Goal: Information Seeking & Learning: Find specific fact

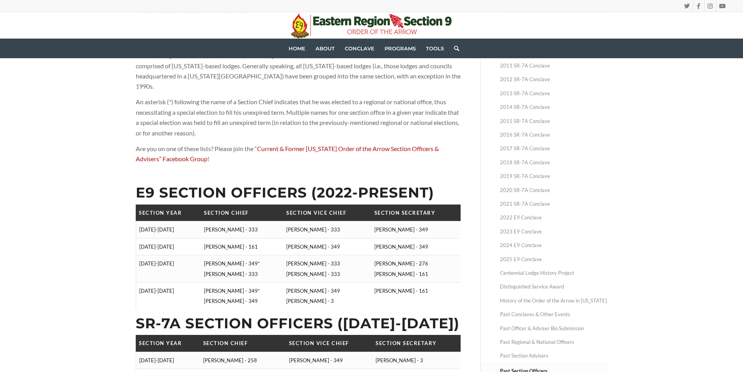
scroll to position [117, 0]
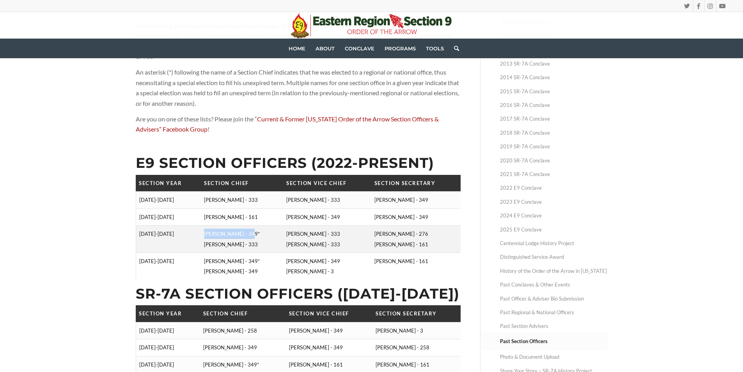
drag, startPoint x: 203, startPoint y: 222, endPoint x: 250, endPoint y: 226, distance: 46.6
click at [250, 226] on td "[PERSON_NAME] - 349* [PERSON_NAME] - 333" at bounding box center [242, 238] width 82 height 27
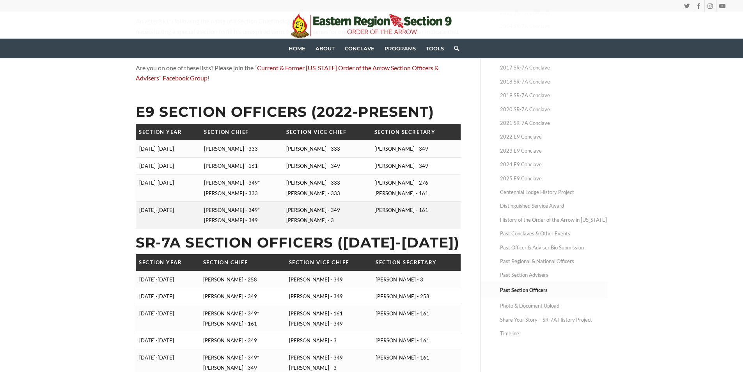
scroll to position [156, 0]
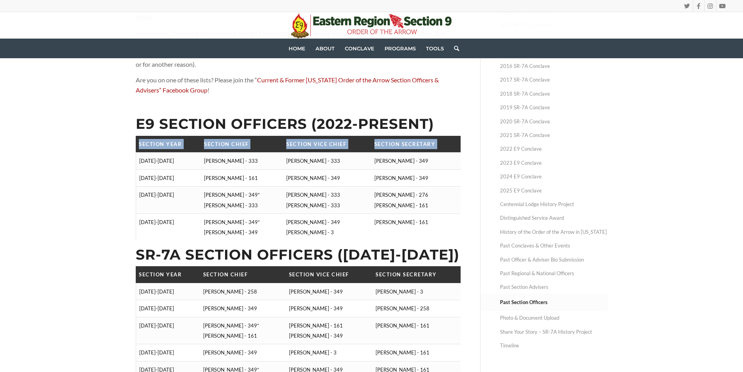
click at [136, 152] on table "Section Year Section Chief Section Vice Chief Section Secretary [DATE]-[DATE] […" at bounding box center [298, 188] width 325 height 105
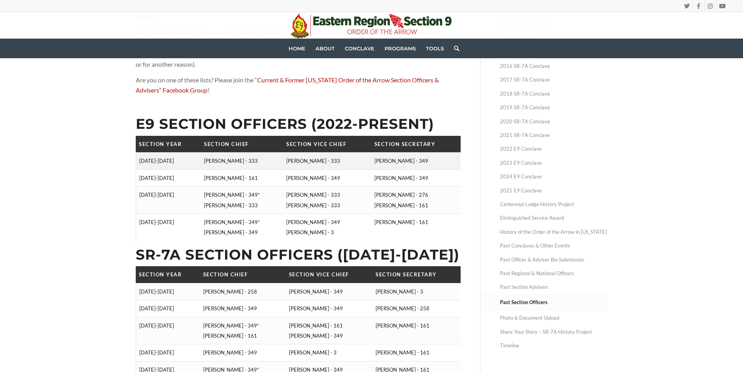
click at [184, 152] on td "[DATE]-[DATE]" at bounding box center [168, 160] width 65 height 17
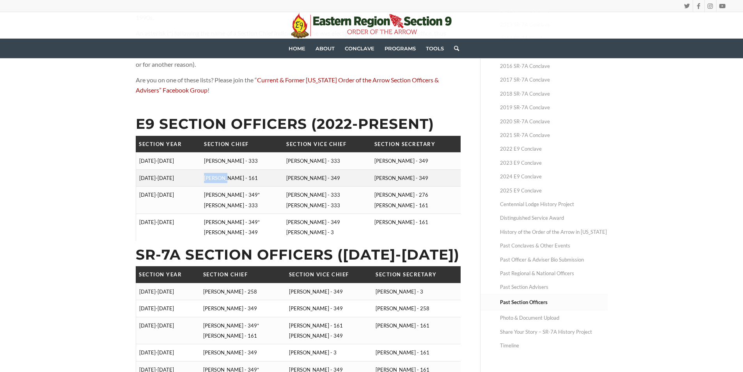
drag, startPoint x: 206, startPoint y: 168, endPoint x: 225, endPoint y: 168, distance: 18.7
click at [225, 169] on td "[PERSON_NAME] - 161" at bounding box center [242, 177] width 82 height 17
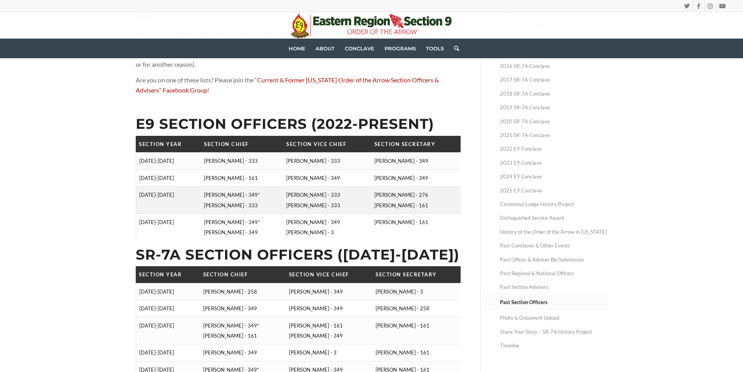
click at [216, 188] on td "[PERSON_NAME] - 349* [PERSON_NAME] - 333" at bounding box center [242, 199] width 82 height 27
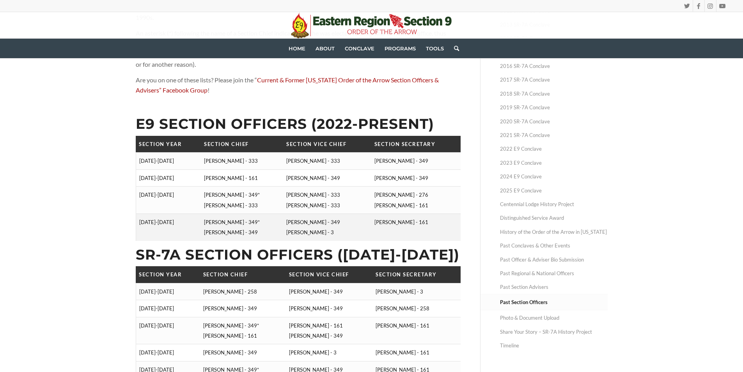
drag, startPoint x: 201, startPoint y: 211, endPoint x: 264, endPoint y: 210, distance: 63.2
click at [264, 213] on tr "[DATE]-[DATE] [PERSON_NAME] - 349* [PERSON_NAME] - 349 [PERSON_NAME] - 349 [PER…" at bounding box center [298, 226] width 325 height 27
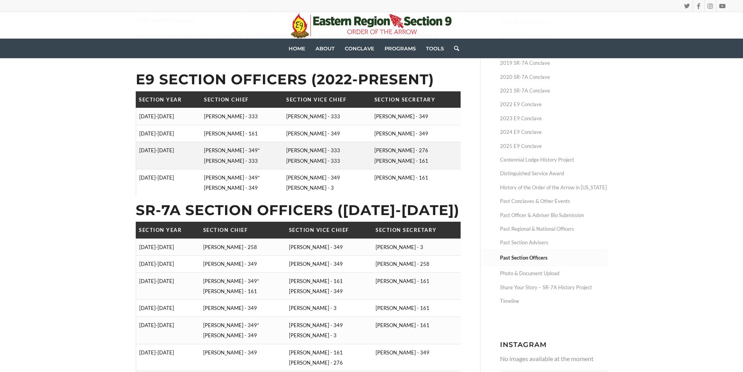
scroll to position [234, 0]
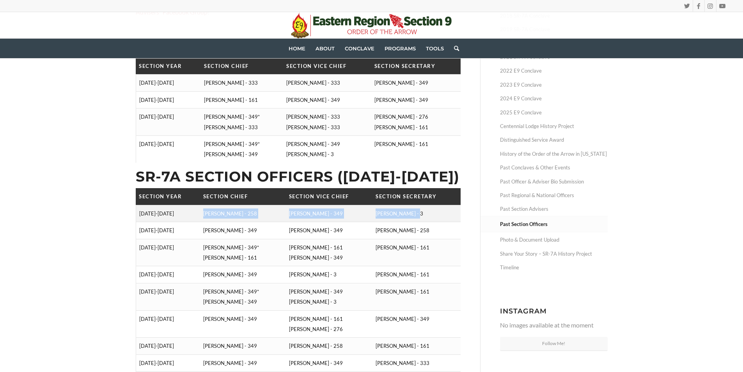
drag, startPoint x: 230, startPoint y: 204, endPoint x: 417, endPoint y: 209, distance: 187.2
click at [418, 208] on tr "[DATE]-[DATE] [PERSON_NAME] - 258 [PERSON_NAME] - 349 [PERSON_NAME] - 3" at bounding box center [298, 213] width 325 height 17
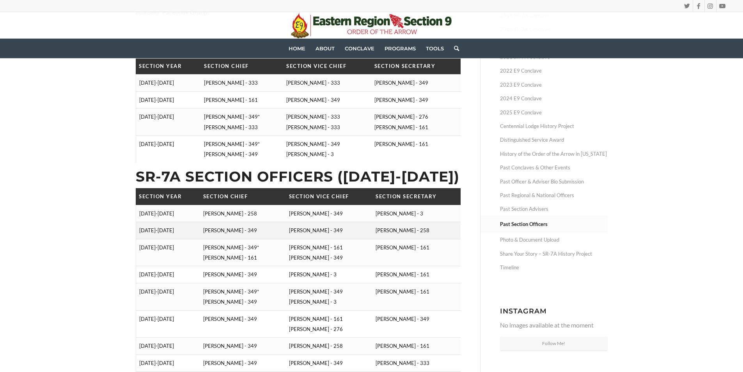
click at [360, 222] on td "[PERSON_NAME] - 349" at bounding box center [329, 230] width 87 height 17
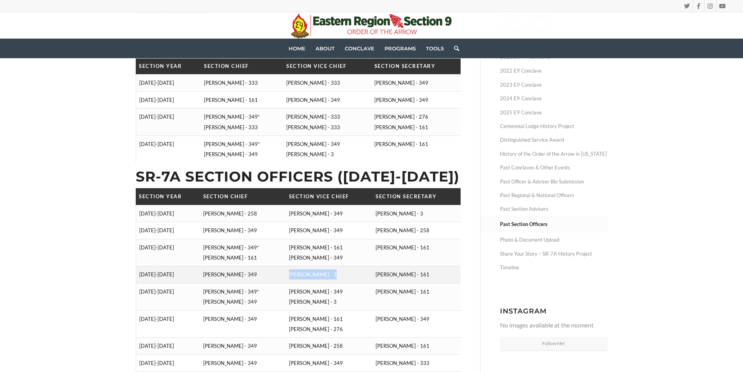
drag, startPoint x: 293, startPoint y: 265, endPoint x: 345, endPoint y: 266, distance: 52.2
click at [345, 266] on td "[PERSON_NAME] - 3" at bounding box center [329, 274] width 87 height 17
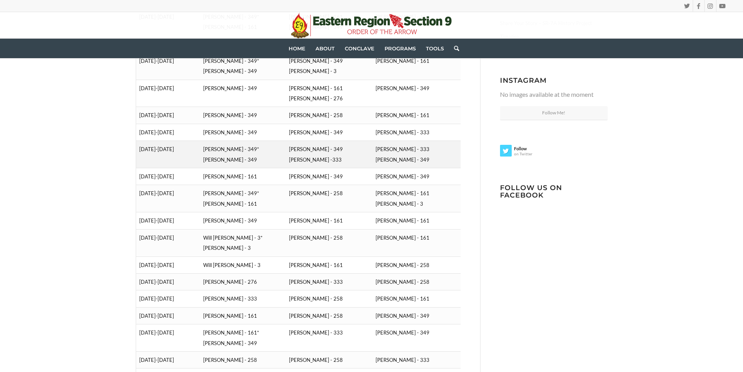
scroll to position [468, 0]
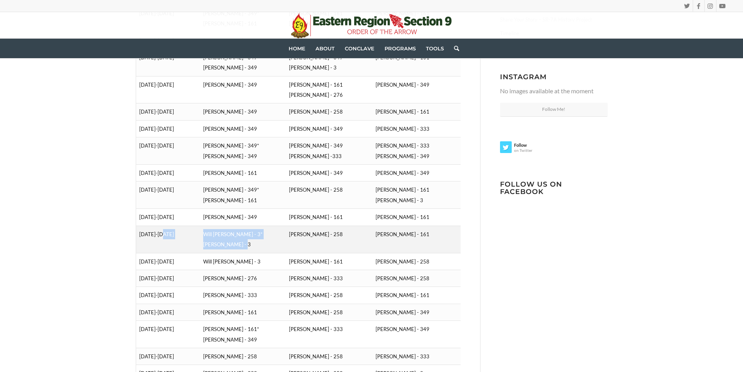
drag, startPoint x: 239, startPoint y: 232, endPoint x: 198, endPoint y: 233, distance: 40.6
click at [198, 233] on tr "[DATE]-[DATE] Will [PERSON_NAME] - 3* [PERSON_NAME] - 3 [PERSON_NAME] - 258 [PE…" at bounding box center [298, 238] width 325 height 27
click at [247, 228] on td "Will [PERSON_NAME] - 3* [PERSON_NAME] - 3" at bounding box center [243, 238] width 86 height 27
click at [239, 233] on td "Will [PERSON_NAME] - 3* [PERSON_NAME] - 3" at bounding box center [243, 238] width 86 height 27
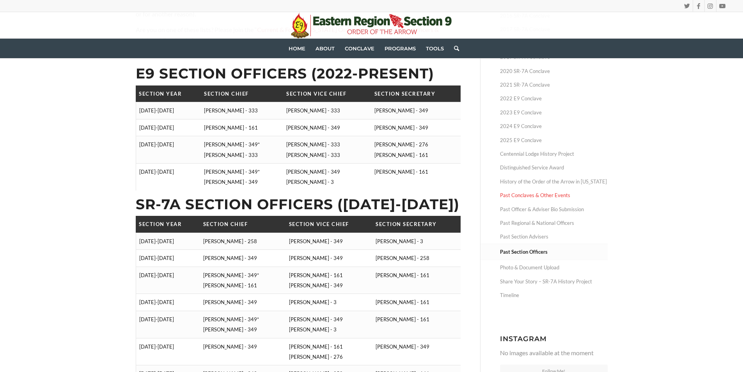
scroll to position [207, 0]
